Goal: Transaction & Acquisition: Purchase product/service

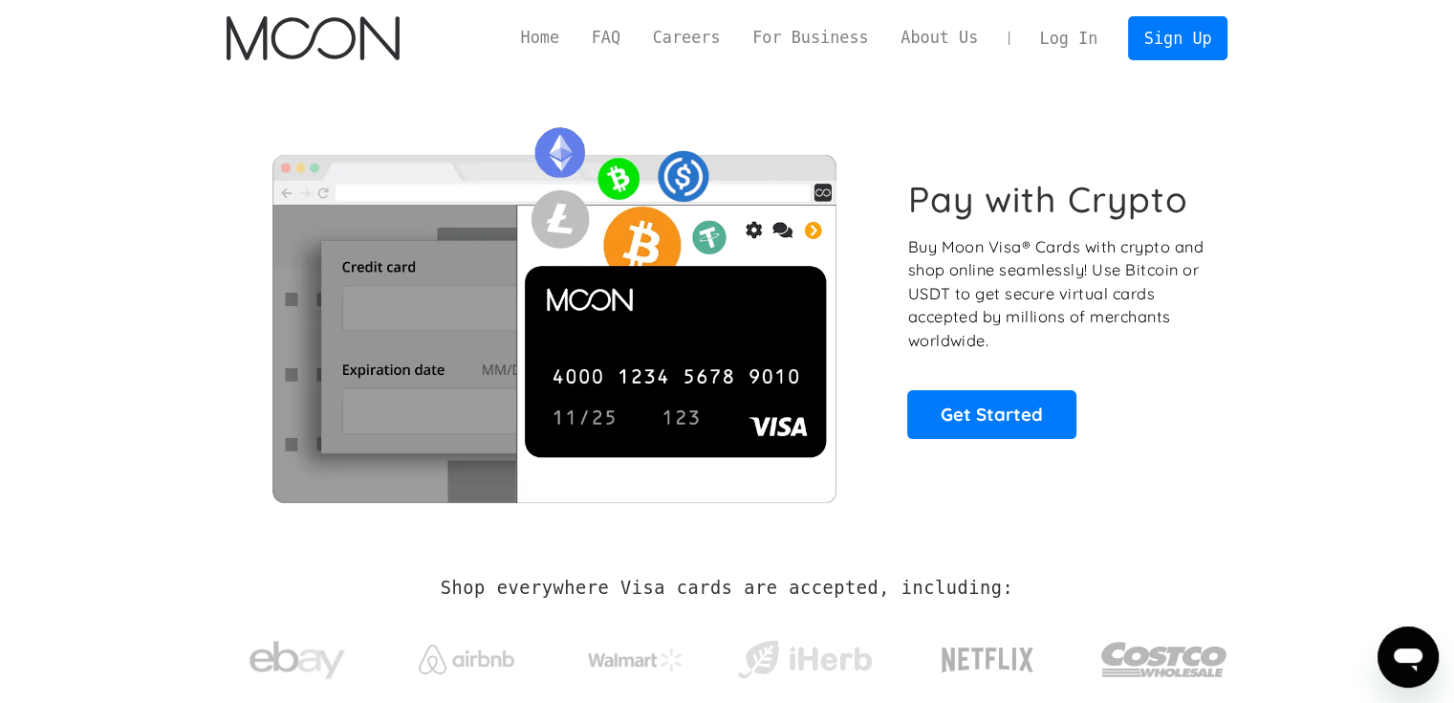
click at [1059, 45] on link "Log In" at bounding box center [1069, 38] width 90 height 42
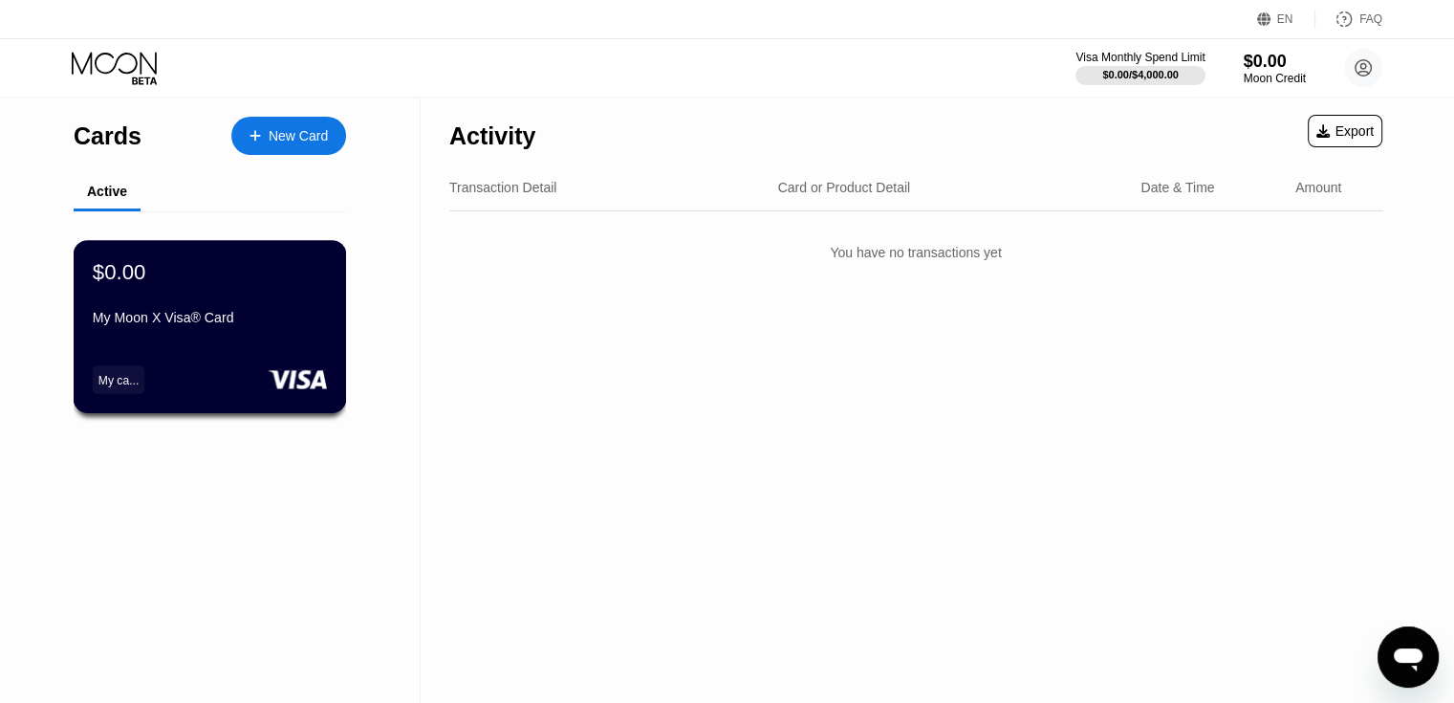
click at [311, 316] on div "My Moon X Visa® Card" at bounding box center [210, 317] width 234 height 15
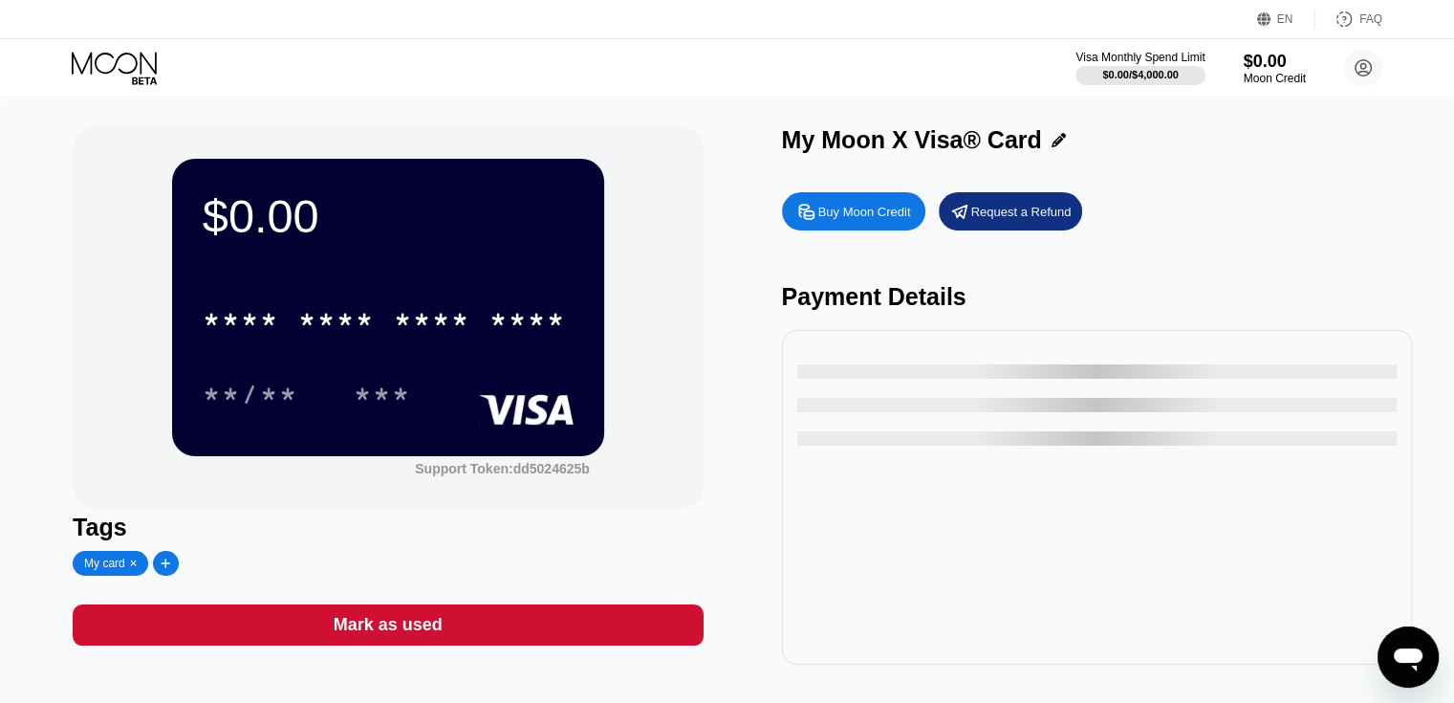
click at [891, 230] on div "Buy Moon Credit" at bounding box center [853, 211] width 143 height 38
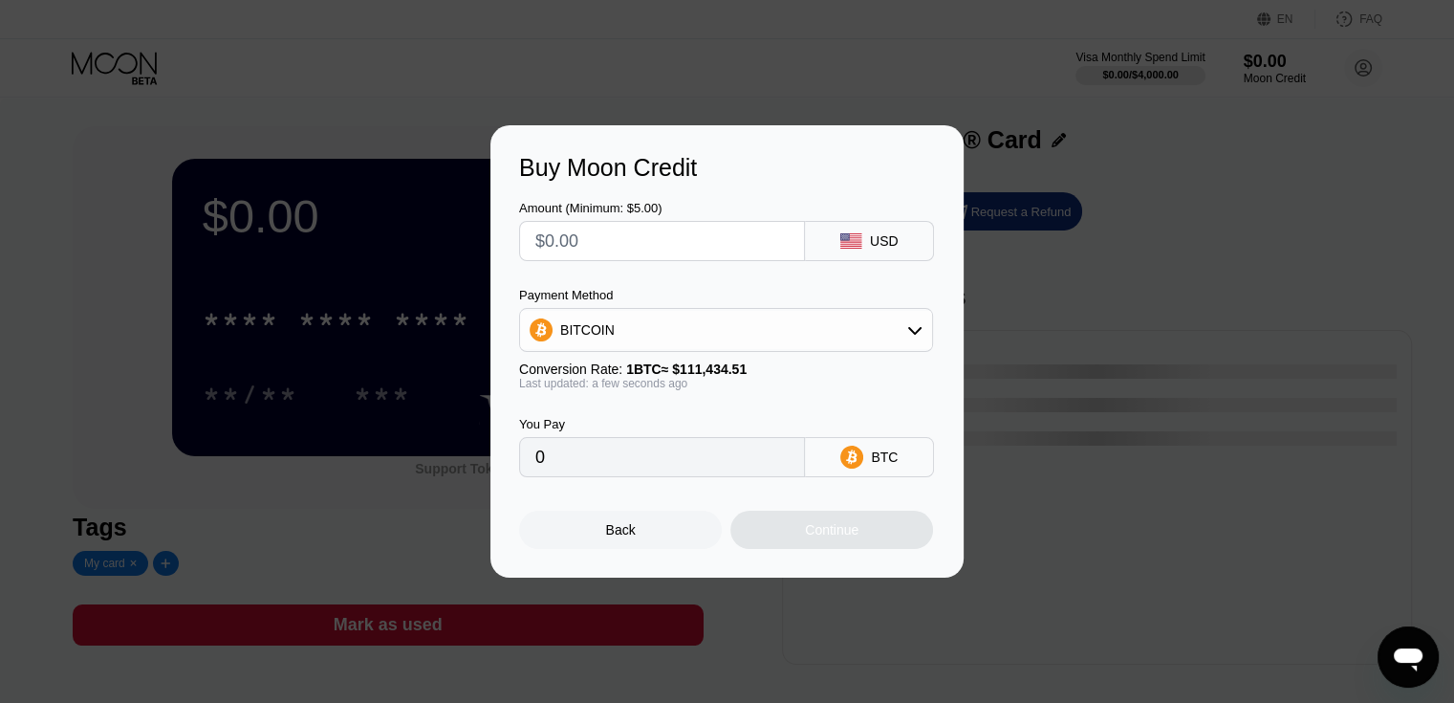
click at [723, 244] on input "text" at bounding box center [661, 241] width 253 height 38
type input "$5"
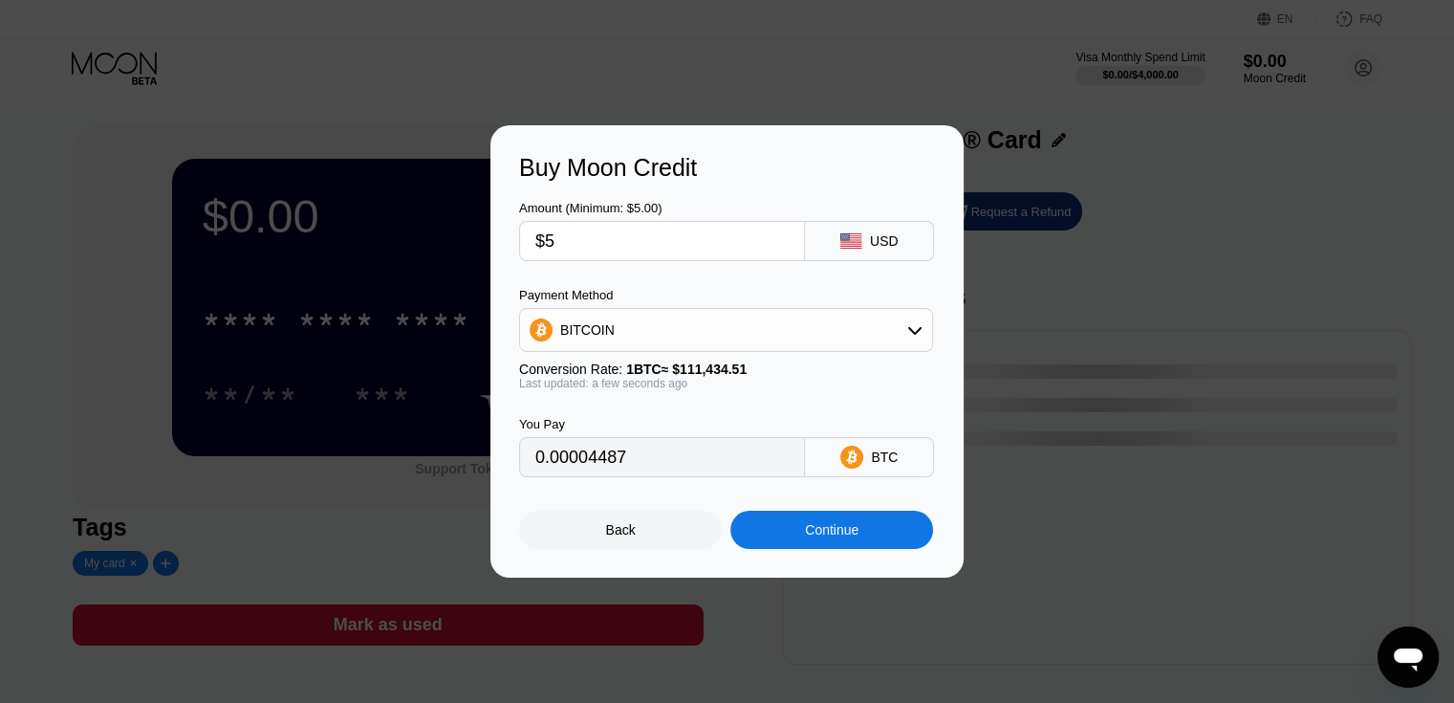
type input "0.00004487"
type input "$5"
click at [713, 301] on div "Payment Method" at bounding box center [726, 295] width 414 height 14
click at [701, 320] on div "BITCOIN" at bounding box center [726, 330] width 412 height 38
click at [650, 418] on span "USDT on TRON" at bounding box center [613, 424] width 97 height 15
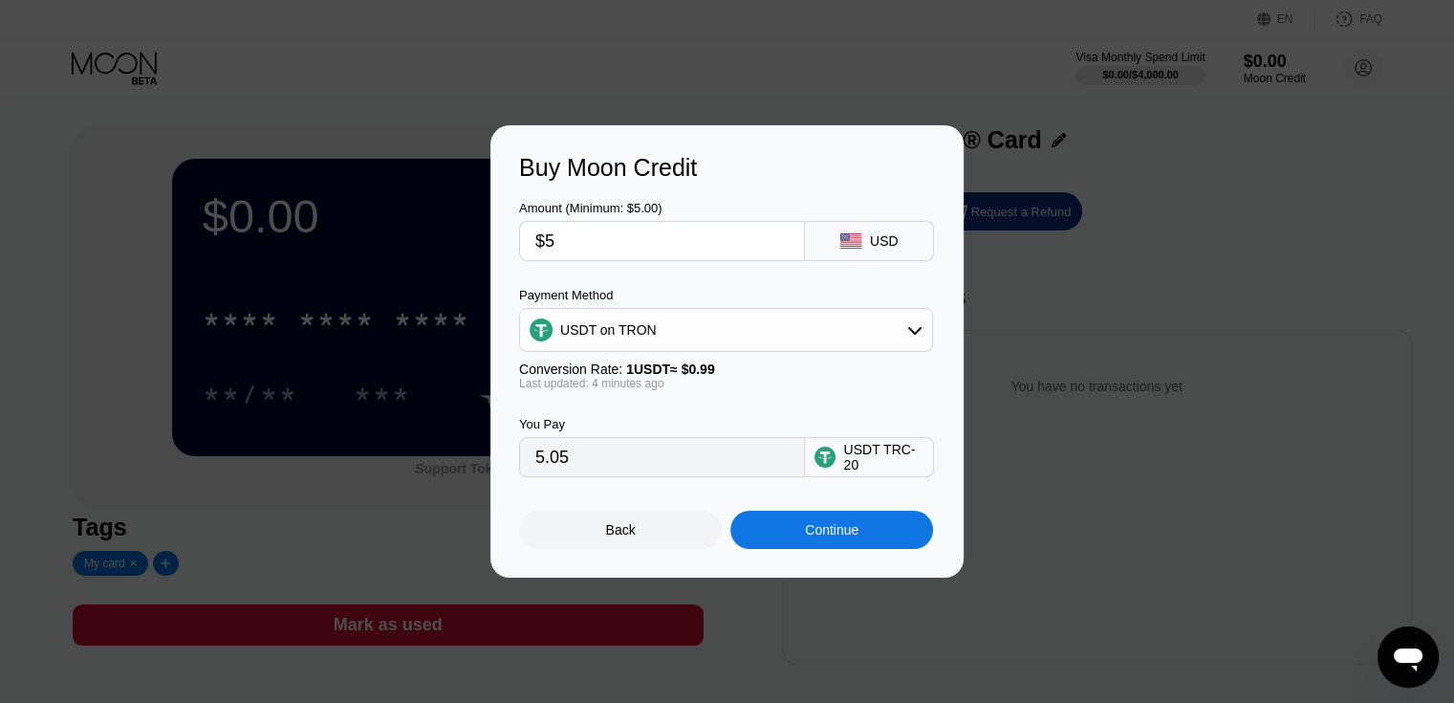
click at [776, 319] on div "USDT on TRON" at bounding box center [726, 330] width 412 height 38
click at [662, 385] on div "BITCOIN" at bounding box center [737, 382] width 360 height 15
type input "0.00004490"
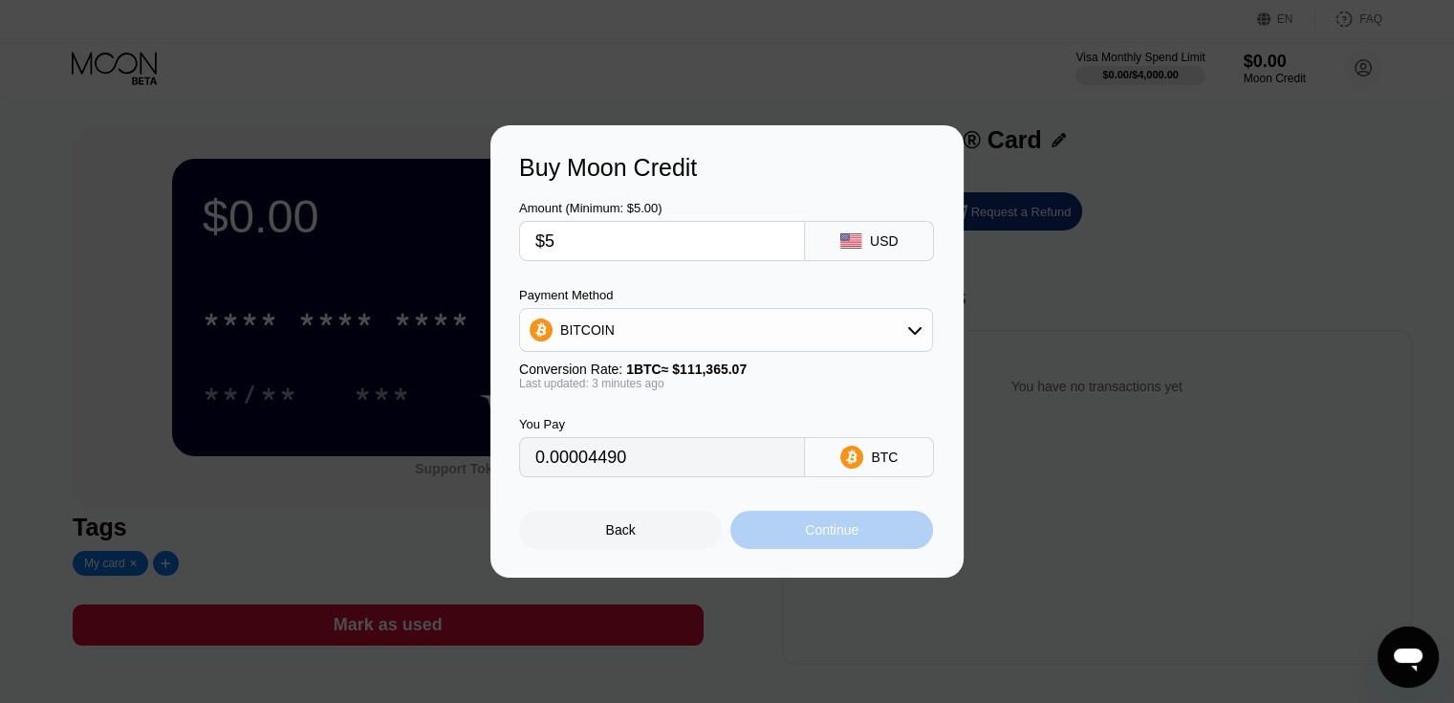
click at [812, 536] on div "Continue" at bounding box center [832, 529] width 54 height 15
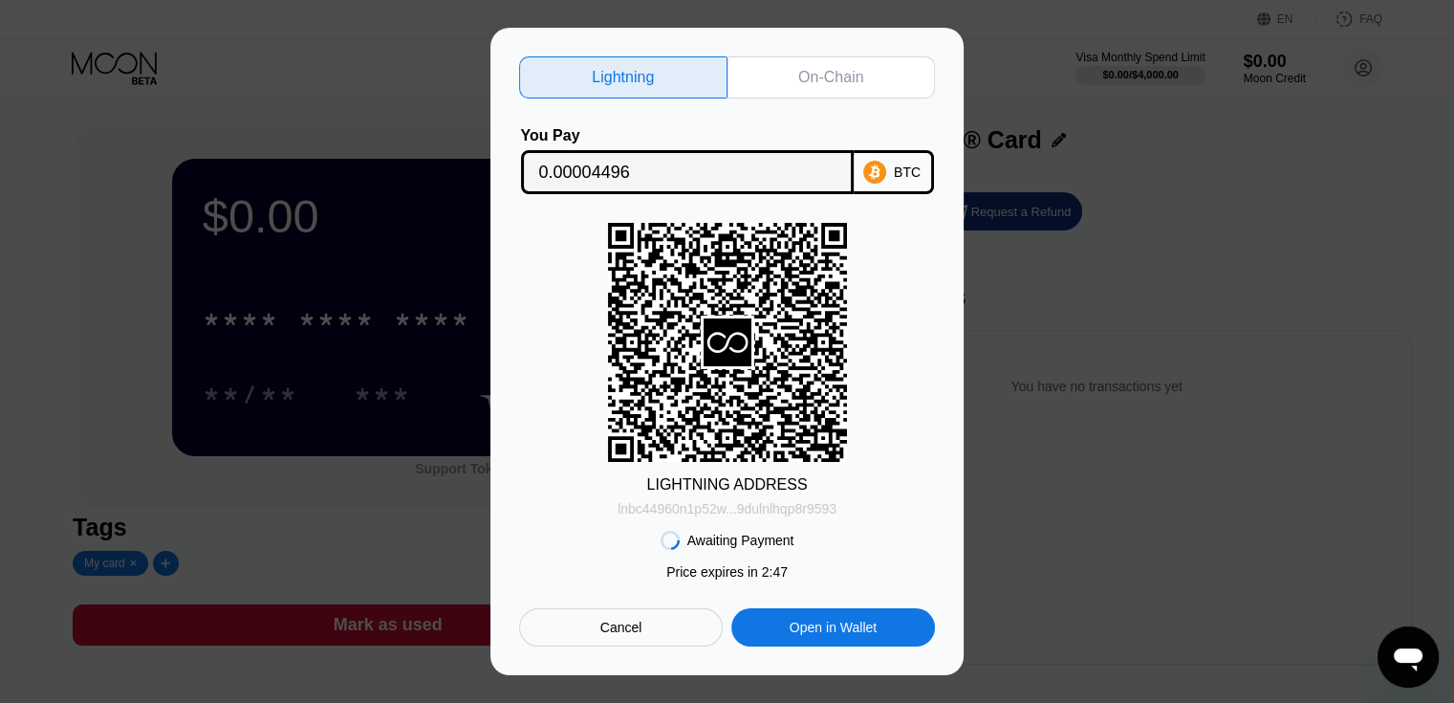
click at [758, 508] on div "lnbc44960n1p52w...9dulnlhqp8r9593" at bounding box center [727, 508] width 219 height 15
click at [666, 624] on div "Cancel" at bounding box center [621, 627] width 204 height 38
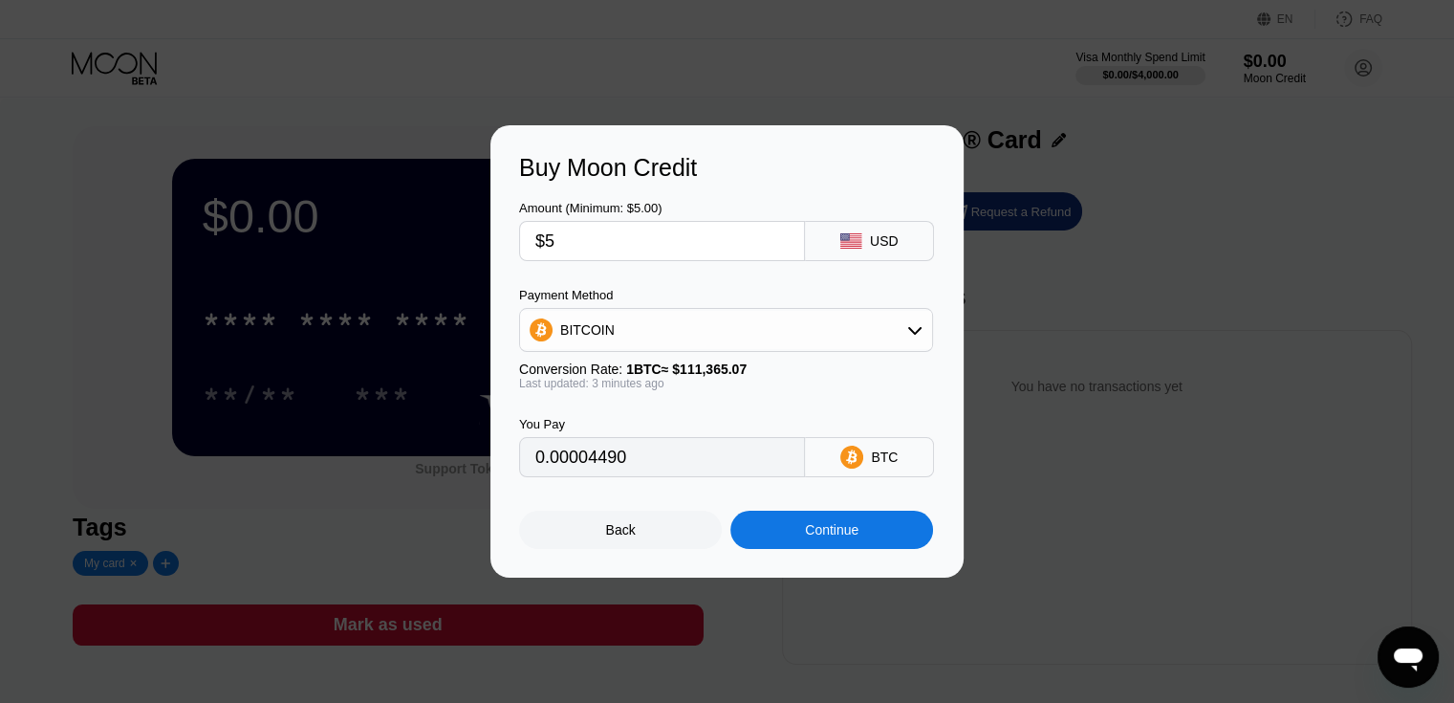
type input "0.00004495"
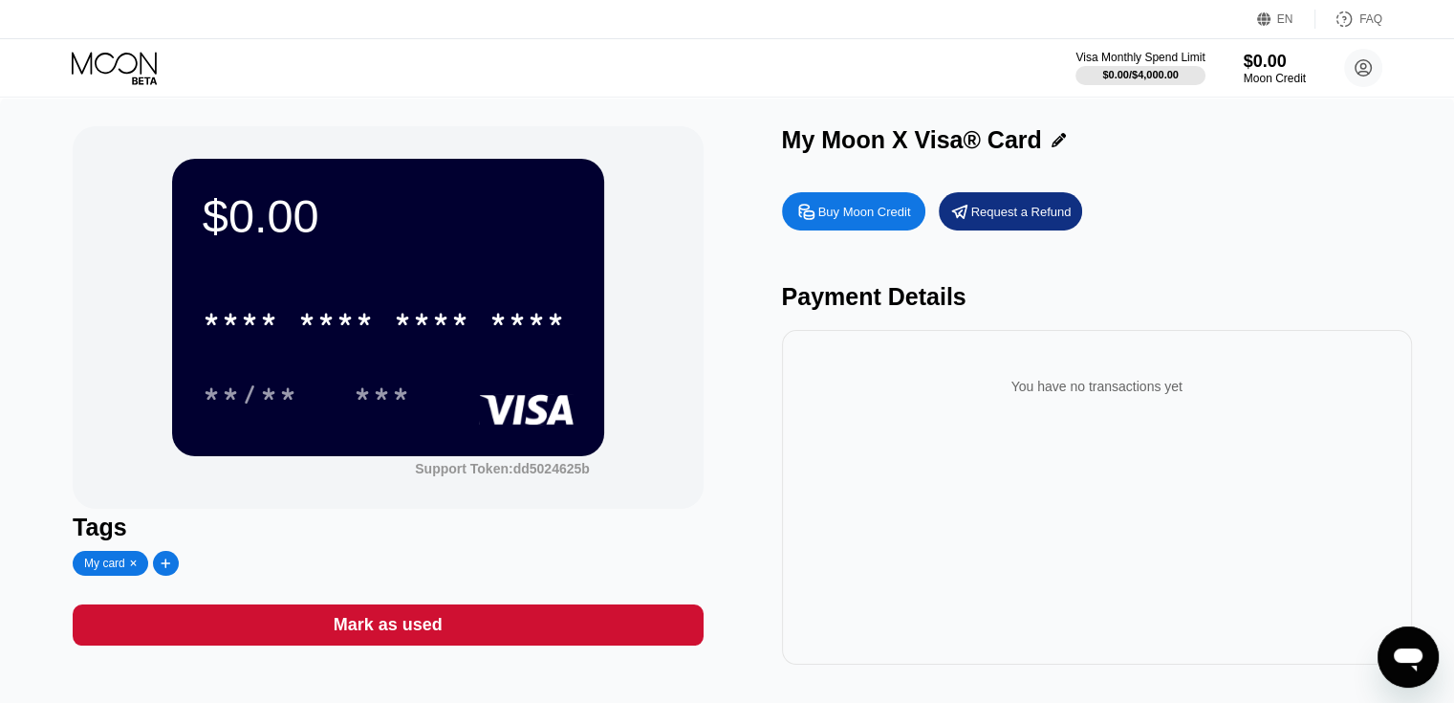
click at [813, 194] on div "Buy Moon Credit Request a Refund Payment Details You have no transactions yet" at bounding box center [1097, 424] width 630 height 482
click at [832, 214] on div "Buy Moon Credit" at bounding box center [864, 212] width 93 height 16
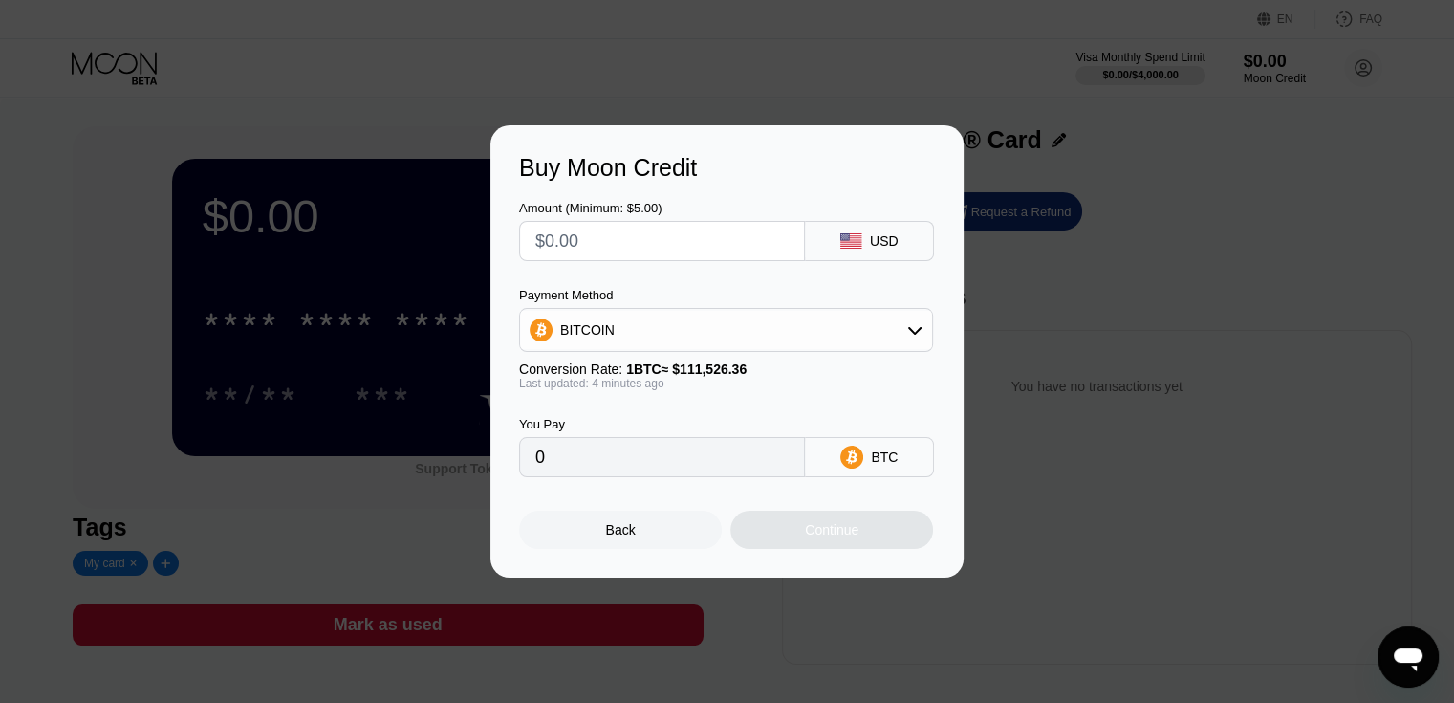
click at [746, 256] on input "text" at bounding box center [661, 241] width 253 height 38
type input "$4"
type input "0.00003590"
type input "$4"
type input "0"
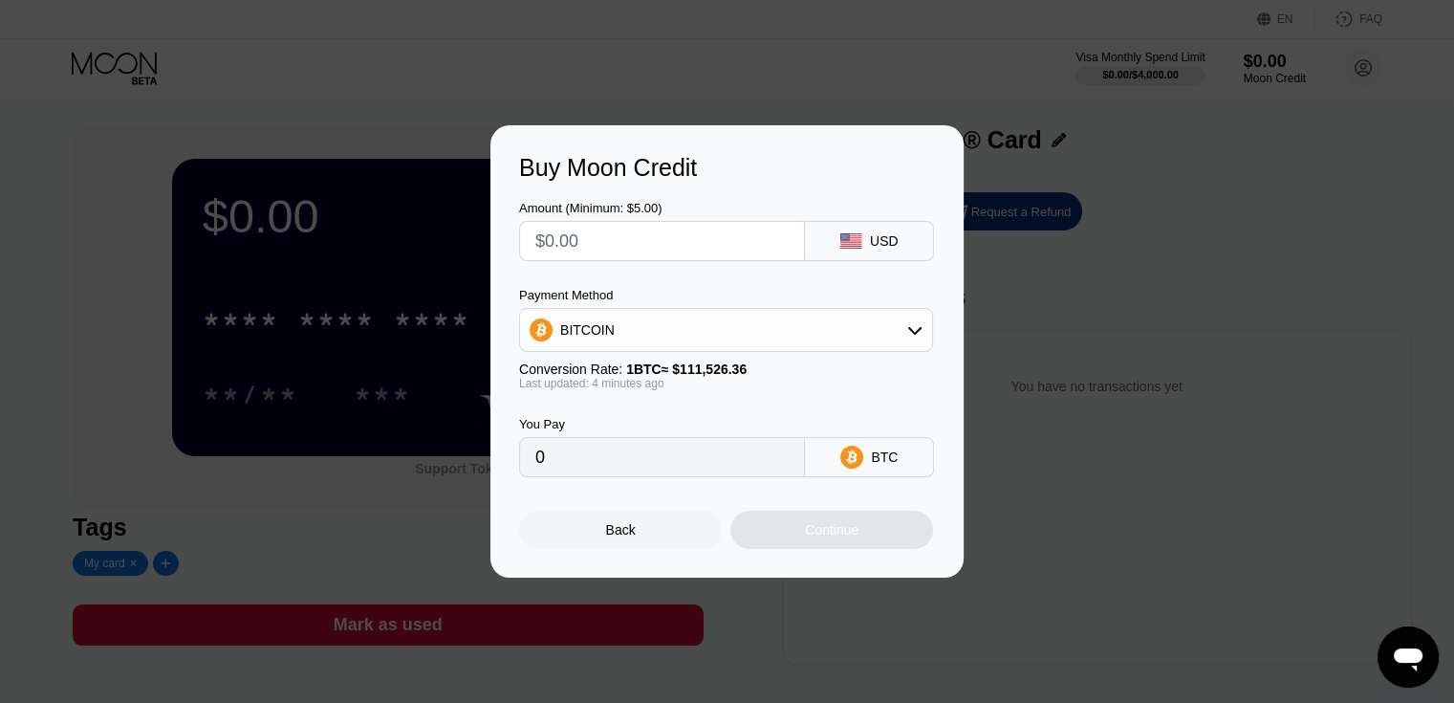
type input "$5"
type input "0.00004487"
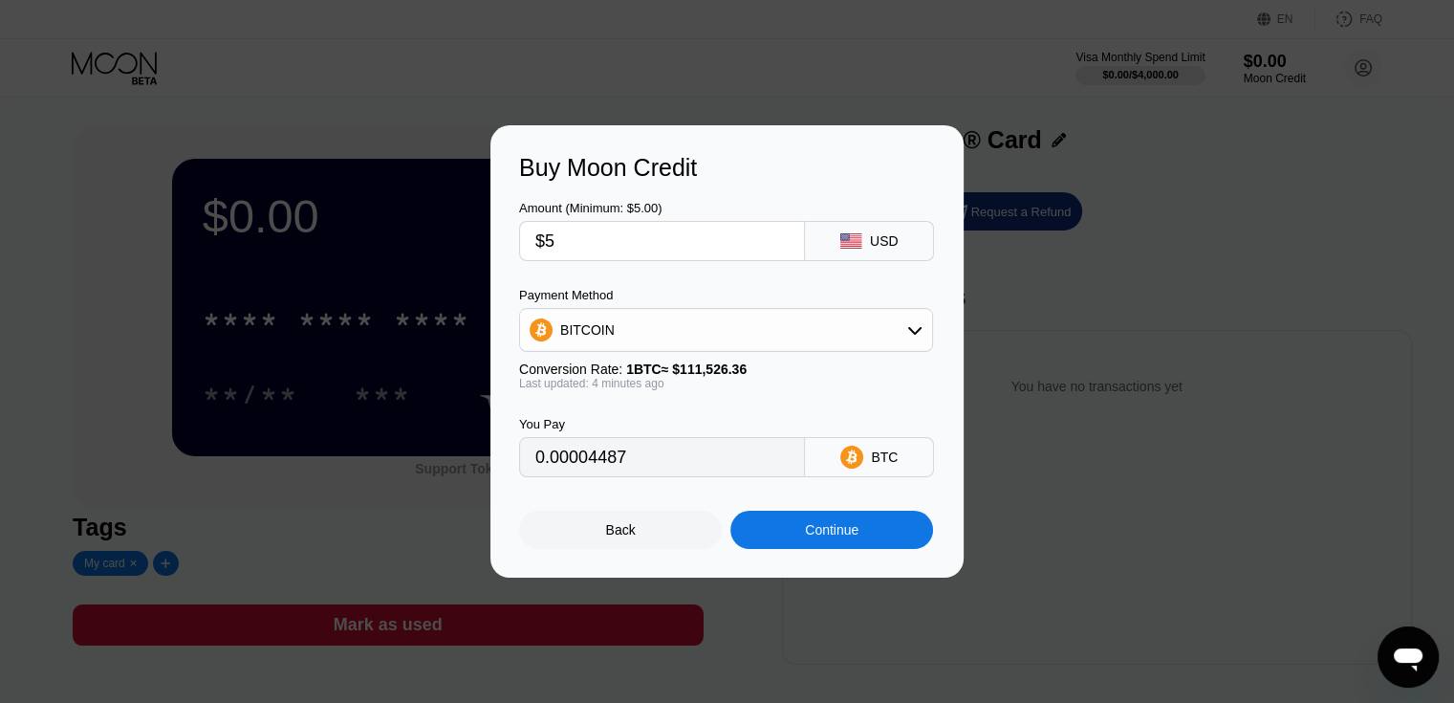
type input "$5"
type input "0.00004487"
